Goal: Information Seeking & Learning: Learn about a topic

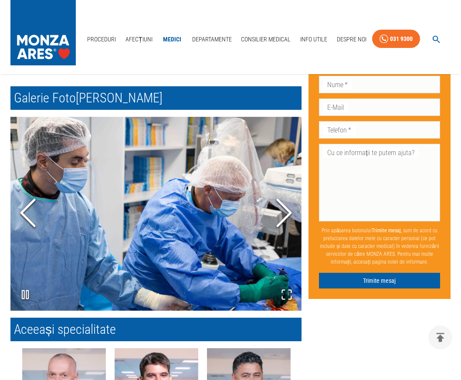
scroll to position [711, 0]
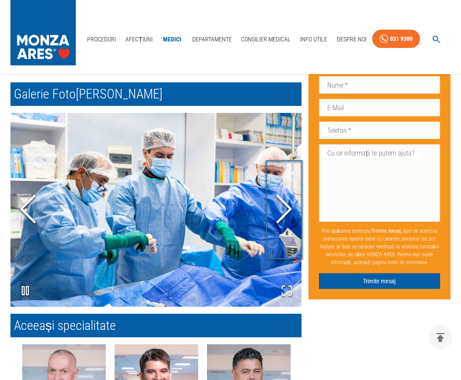
click at [288, 191] on icon "Next Slide" at bounding box center [284, 209] width 26 height 52
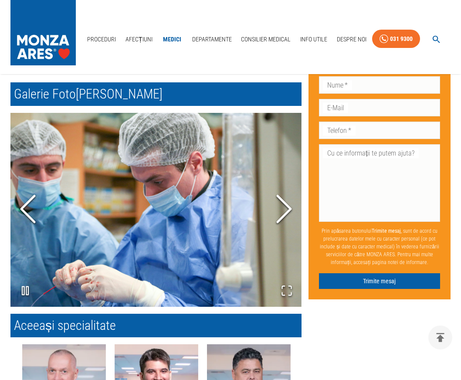
click at [288, 191] on icon "Next Slide" at bounding box center [284, 209] width 26 height 52
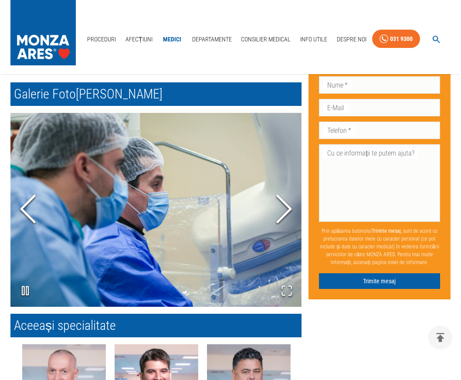
click at [288, 191] on icon "Next Slide" at bounding box center [284, 209] width 26 height 52
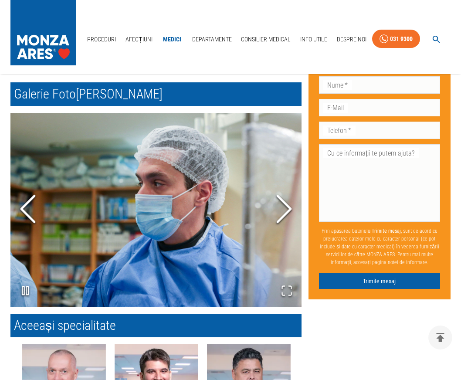
click at [288, 191] on icon "Next Slide" at bounding box center [284, 209] width 26 height 52
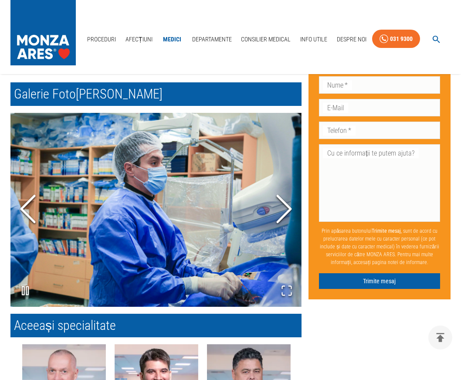
click at [288, 191] on icon "Next Slide" at bounding box center [284, 209] width 26 height 52
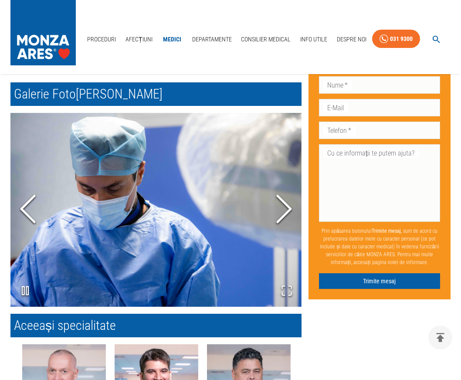
click at [288, 191] on icon "Next Slide" at bounding box center [284, 209] width 26 height 52
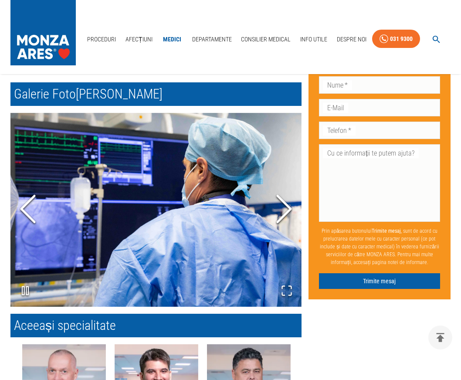
click at [288, 191] on icon "Next Slide" at bounding box center [284, 209] width 26 height 52
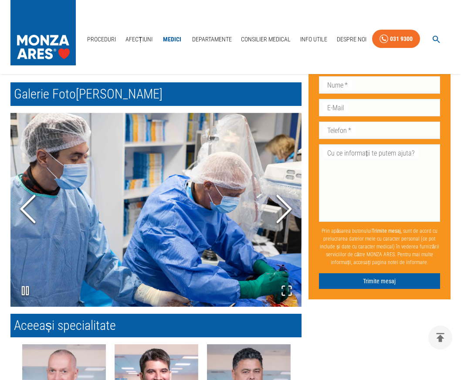
click at [288, 191] on icon "Next Slide" at bounding box center [284, 209] width 26 height 52
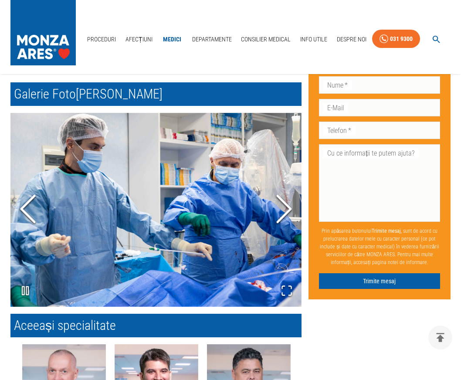
click at [288, 191] on icon "Next Slide" at bounding box center [284, 209] width 26 height 52
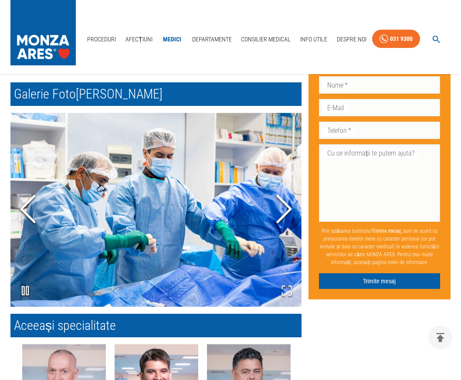
click at [288, 191] on icon "Next Slide" at bounding box center [284, 209] width 26 height 52
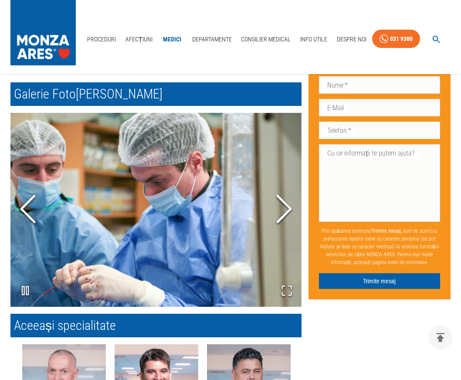
click at [288, 191] on icon "Next Slide" at bounding box center [284, 209] width 26 height 52
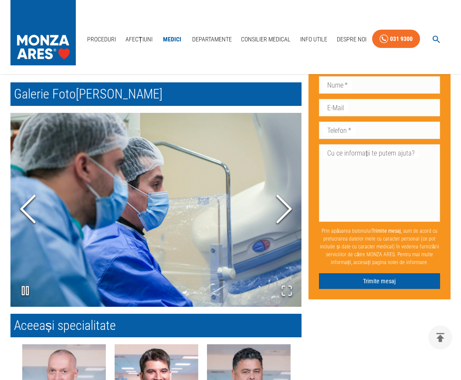
click at [288, 187] on icon "Next Slide" at bounding box center [284, 209] width 26 height 52
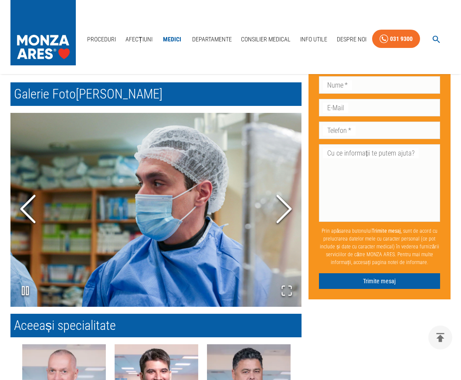
click at [282, 191] on icon "Next Slide" at bounding box center [284, 209] width 26 height 52
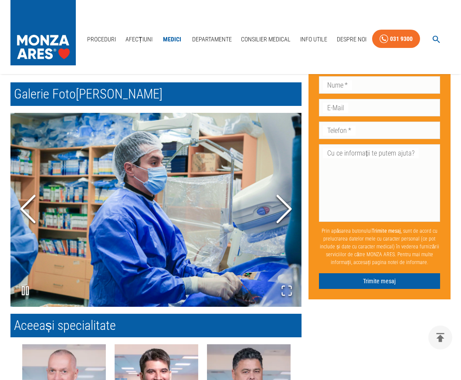
click at [282, 191] on icon "Next Slide" at bounding box center [284, 209] width 26 height 52
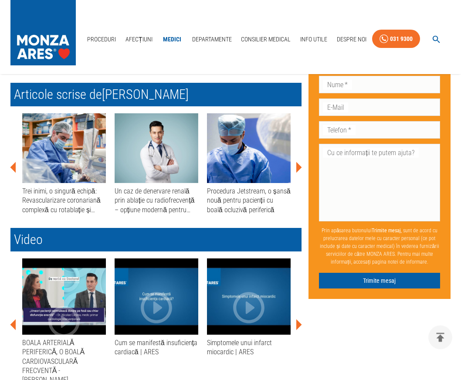
scroll to position [400, 0]
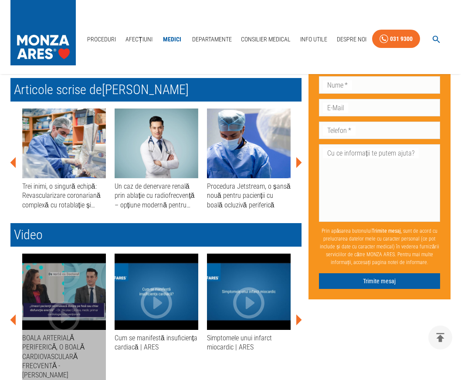
click at [85, 294] on div "button" at bounding box center [64, 292] width 84 height 76
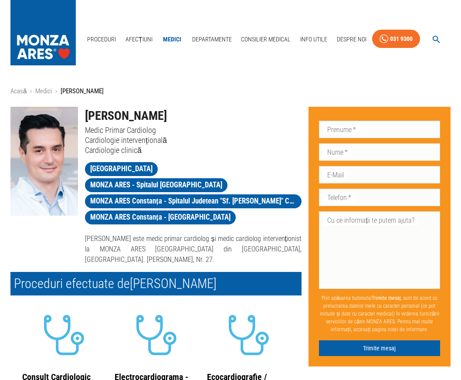
scroll to position [0, 0]
